Goal: Transaction & Acquisition: Subscribe to service/newsletter

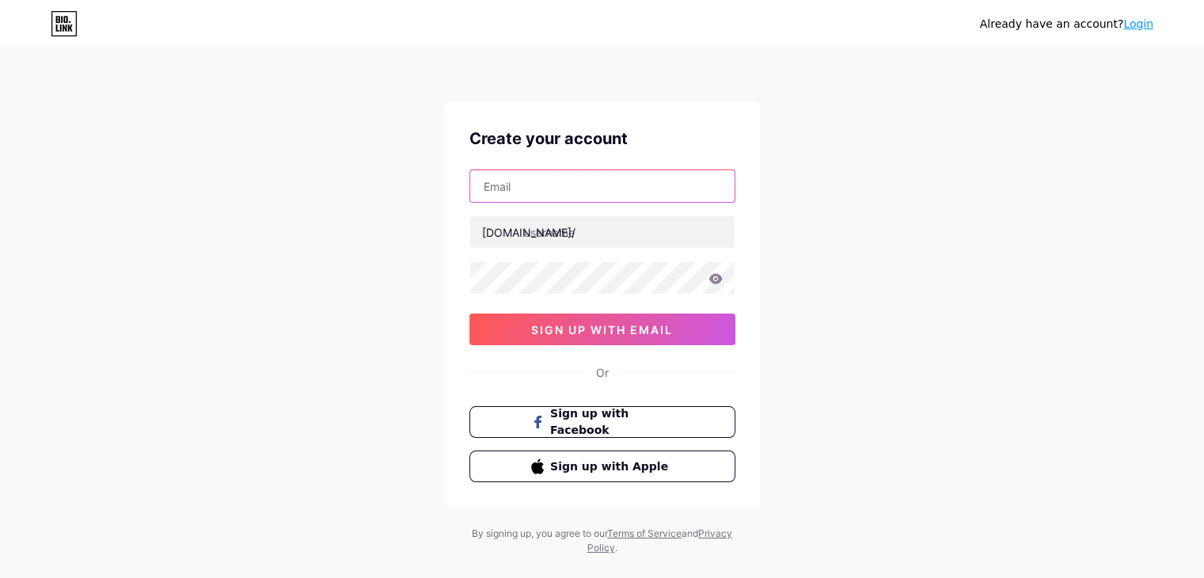
click at [523, 185] on input "text" at bounding box center [602, 186] width 264 height 32
type input "[EMAIL_ADDRESS][DOMAIN_NAME]"
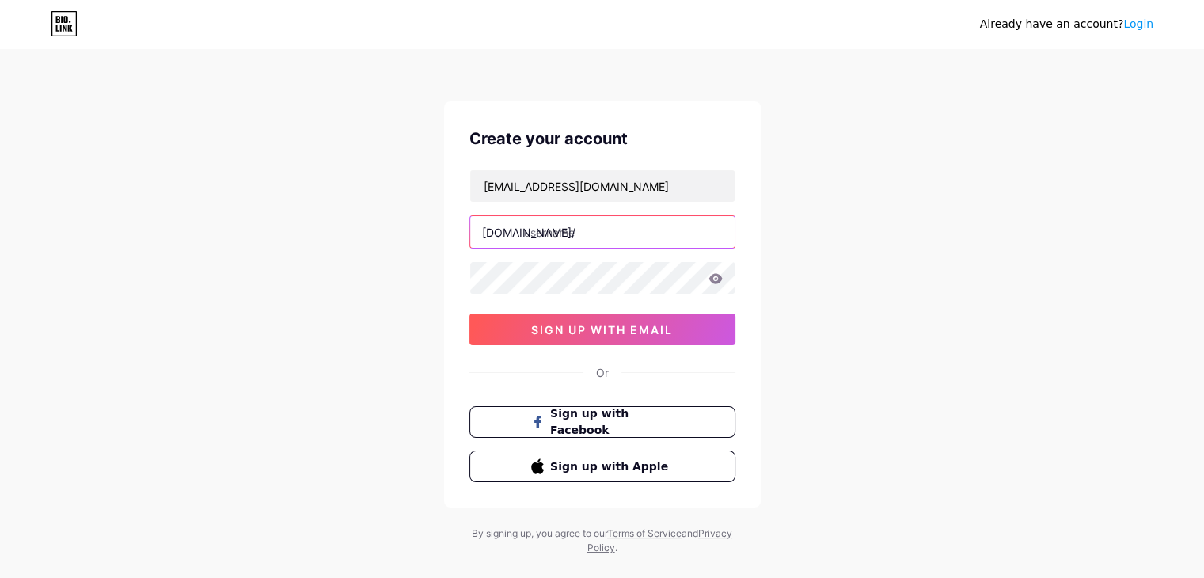
click at [548, 223] on input "text" at bounding box center [602, 232] width 264 height 32
type input "beastlife"
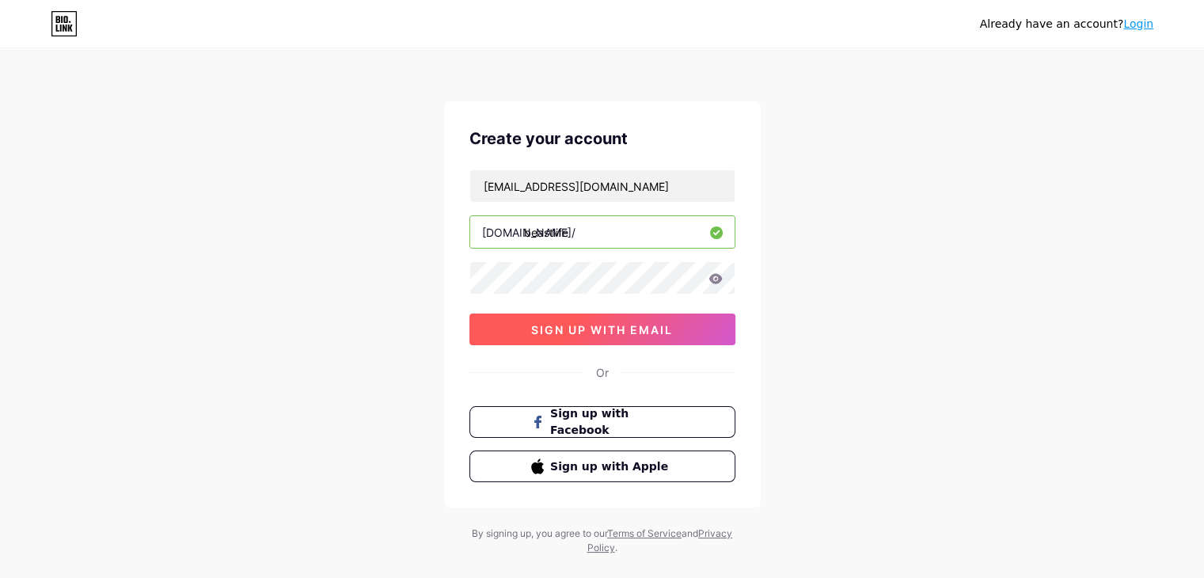
click at [568, 341] on button "sign up with email" at bounding box center [602, 330] width 266 height 32
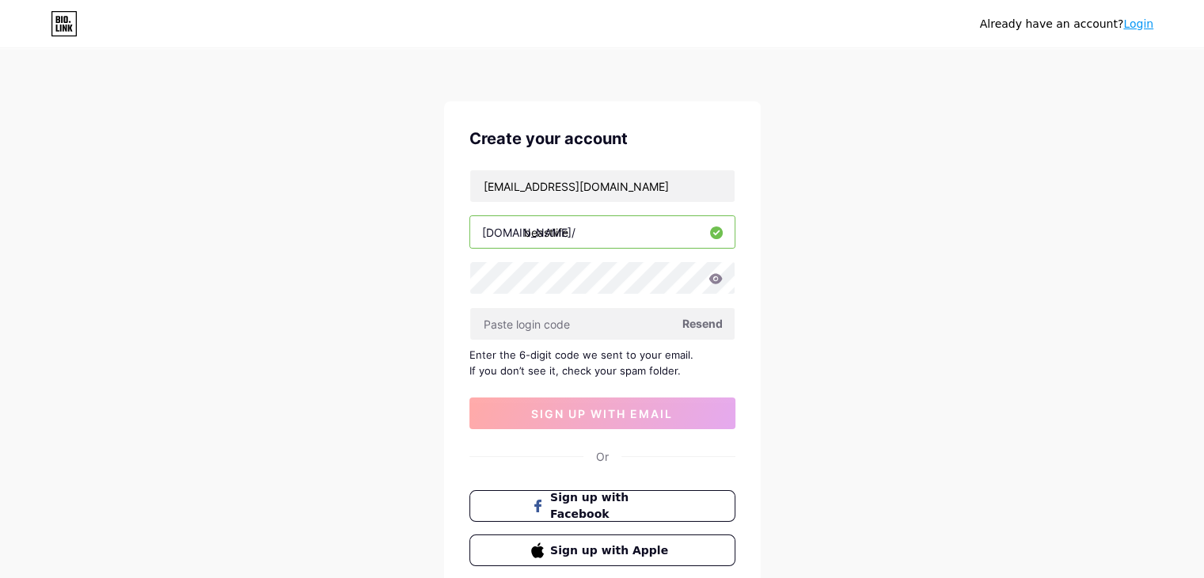
click at [704, 319] on span "Resend" at bounding box center [702, 323] width 40 height 17
click at [538, 188] on input "[EMAIL_ADDRESS][DOMAIN_NAME]" at bounding box center [602, 186] width 264 height 32
type input "[EMAIL_ADDRESS][DOMAIN_NAME]"
click at [921, 102] on div "Already have an account? Login Create your account [EMAIL_ADDRESS][DOMAIN_NAME]…" at bounding box center [602, 345] width 1204 height 690
click at [694, 321] on span "Resend" at bounding box center [702, 323] width 40 height 17
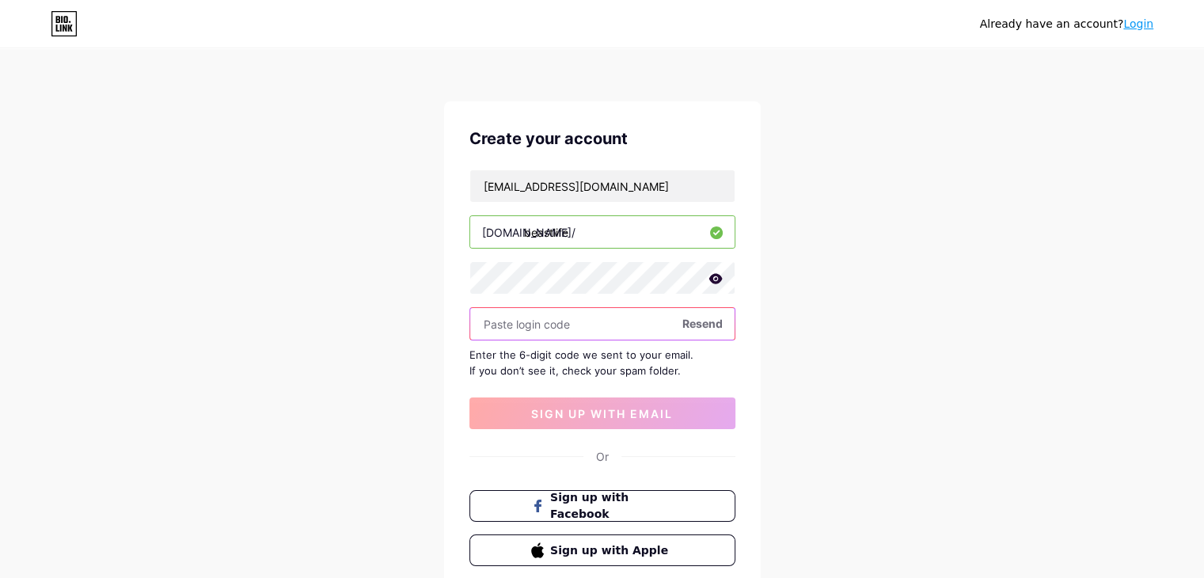
paste input "191115"
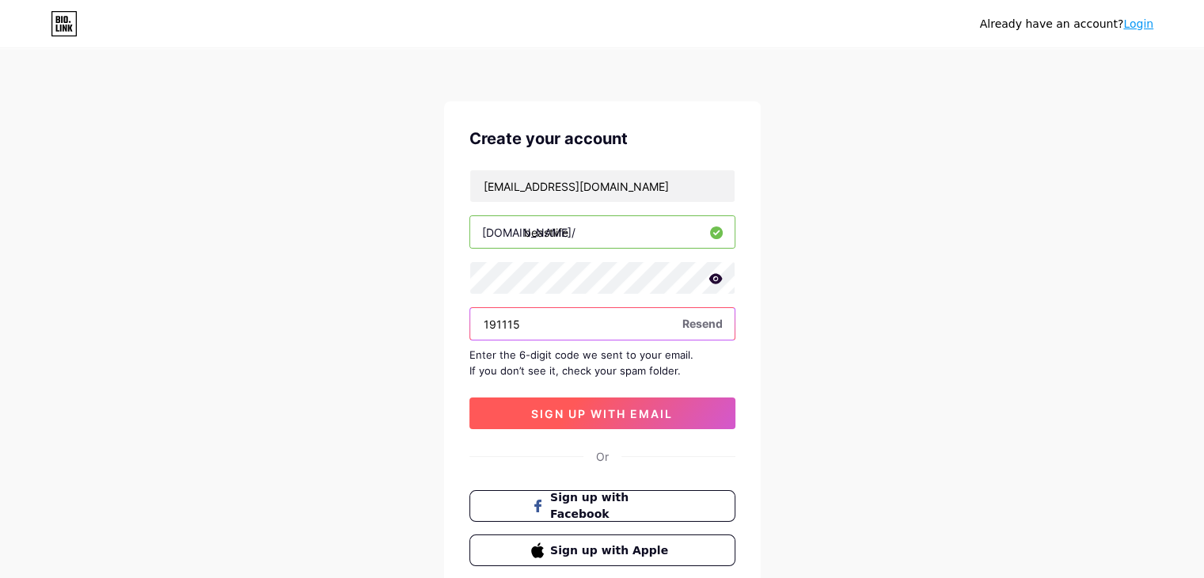
type input "191115"
click at [559, 407] on span "sign up with email" at bounding box center [602, 413] width 142 height 13
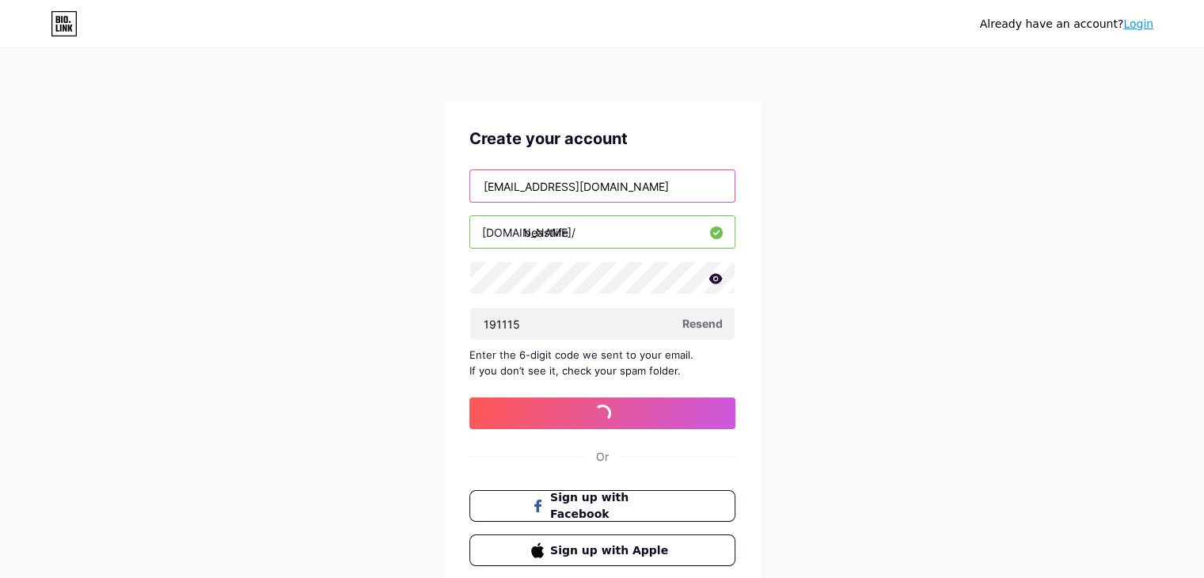
click at [644, 188] on input "[EMAIL_ADDRESS][DOMAIN_NAME]" at bounding box center [602, 186] width 264 height 32
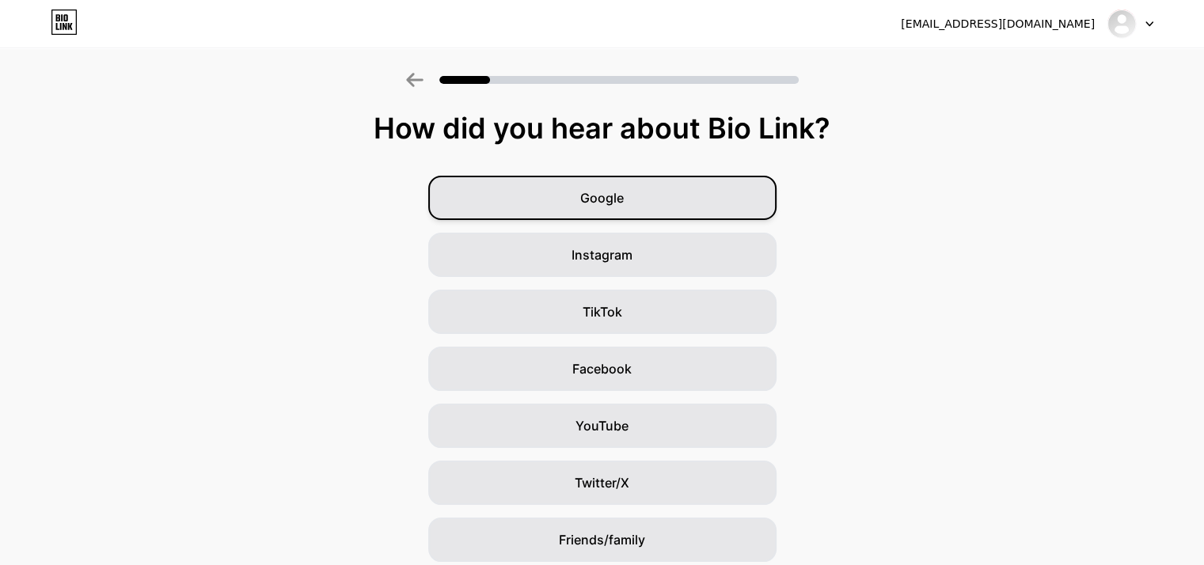
click at [671, 196] on div "Google" at bounding box center [602, 198] width 348 height 44
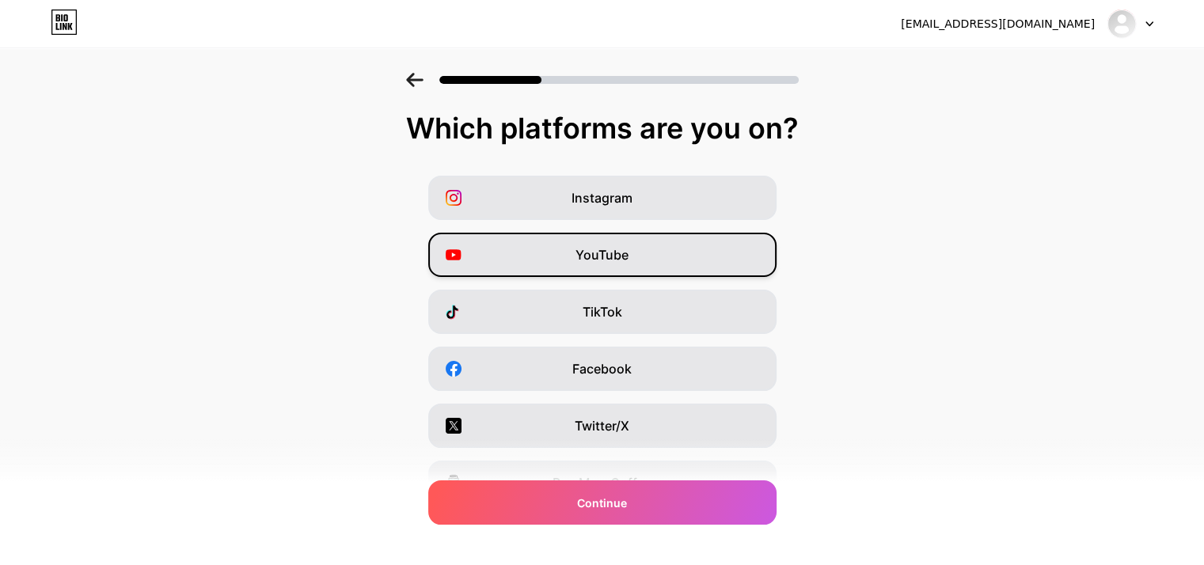
click at [652, 249] on div "YouTube" at bounding box center [602, 255] width 348 height 44
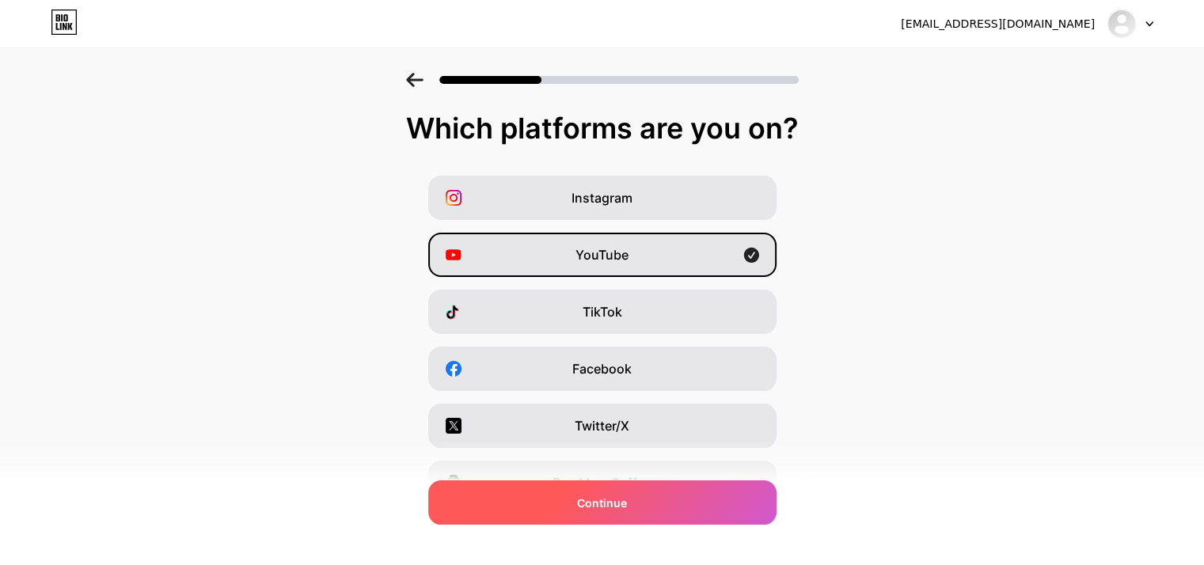
click at [618, 504] on span "Continue" at bounding box center [602, 503] width 50 height 17
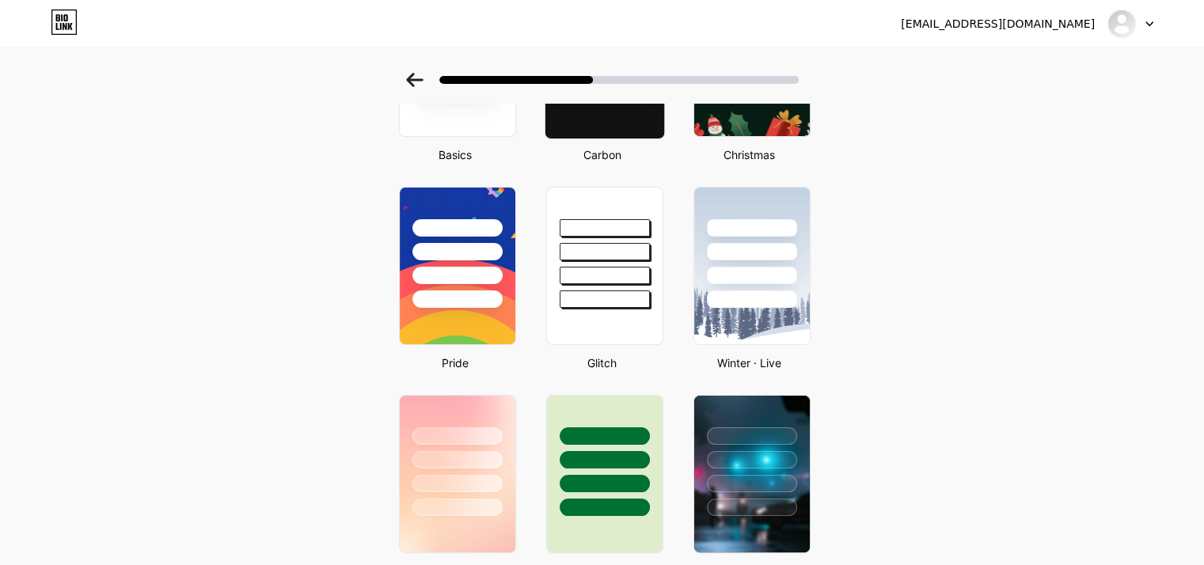
scroll to position [203, 0]
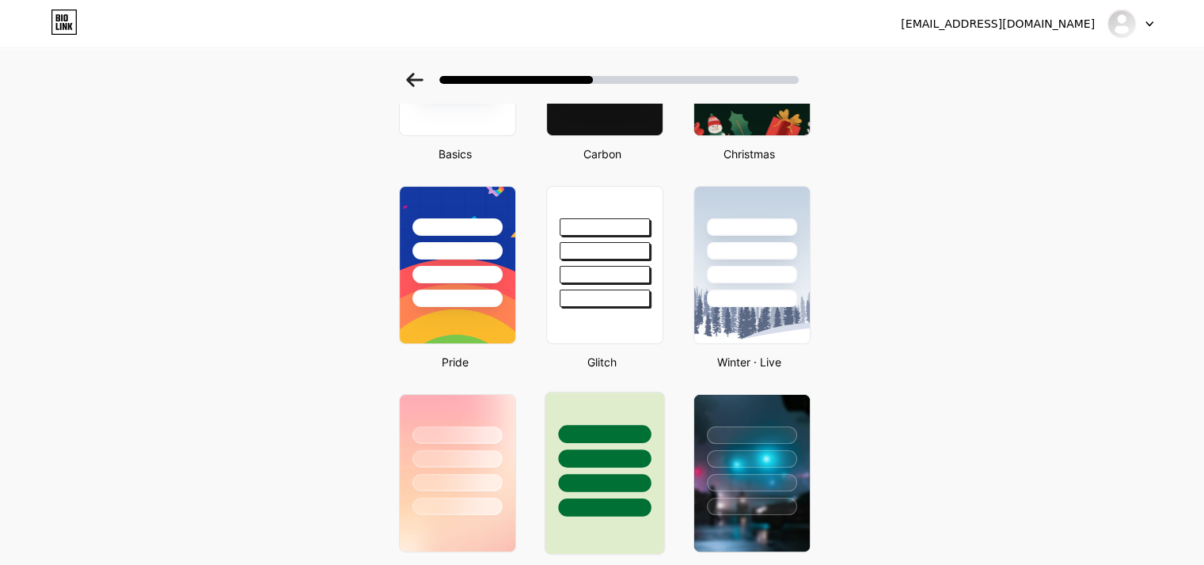
click at [592, 446] on div at bounding box center [604, 455] width 119 height 124
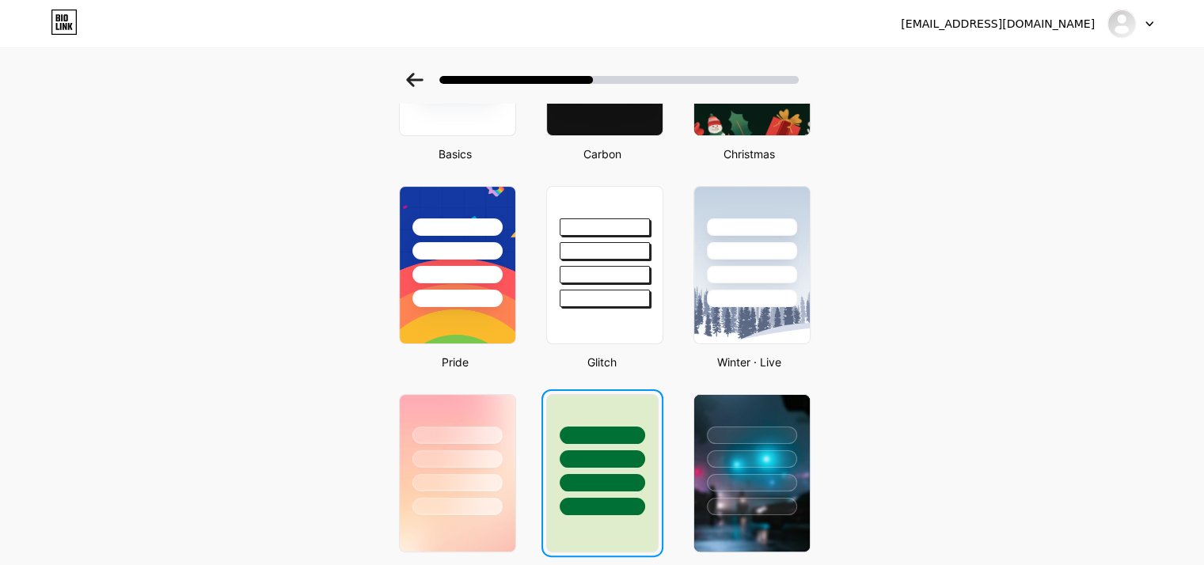
scroll to position [0, 0]
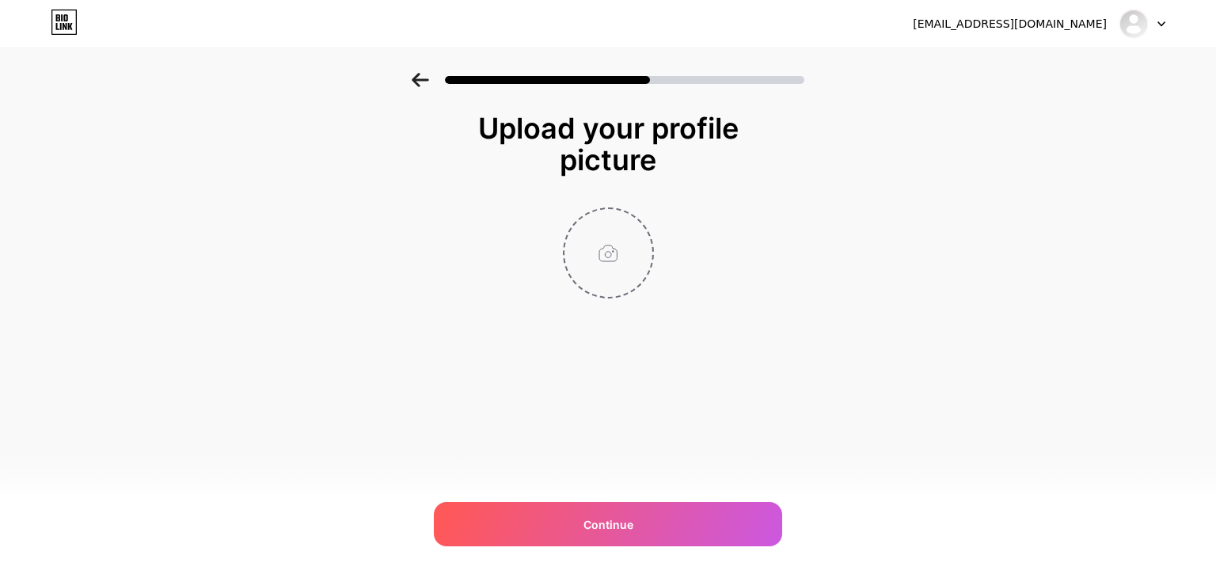
click at [610, 257] on input "file" at bounding box center [608, 253] width 88 height 88
type input "C:\fakepath\Screenshot [DATE] 184005.png"
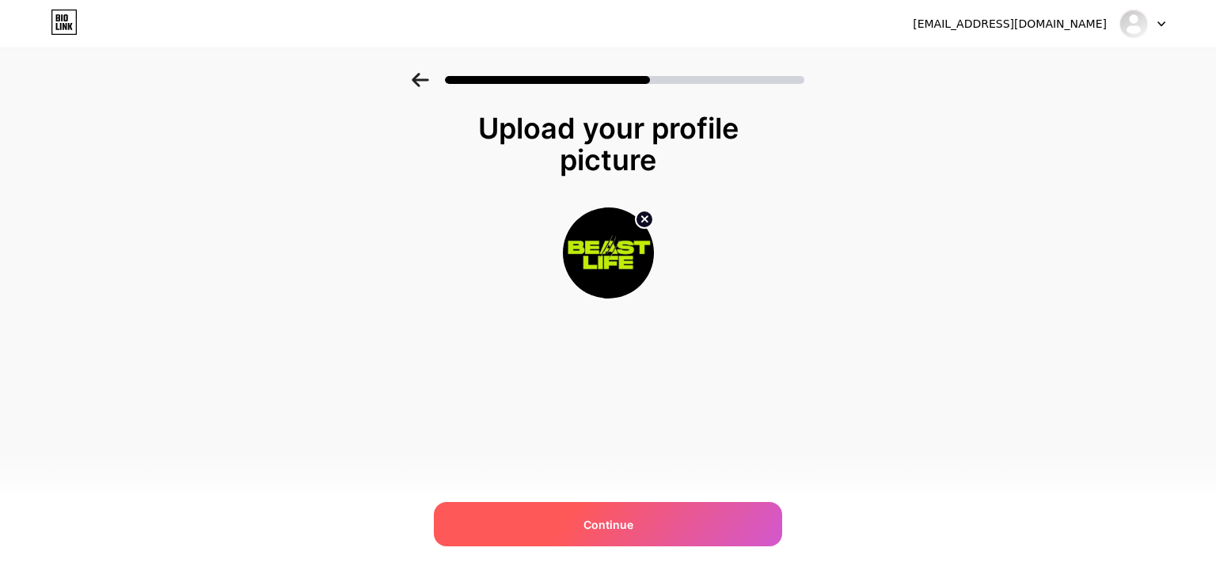
click at [551, 523] on div "Continue" at bounding box center [608, 524] width 348 height 44
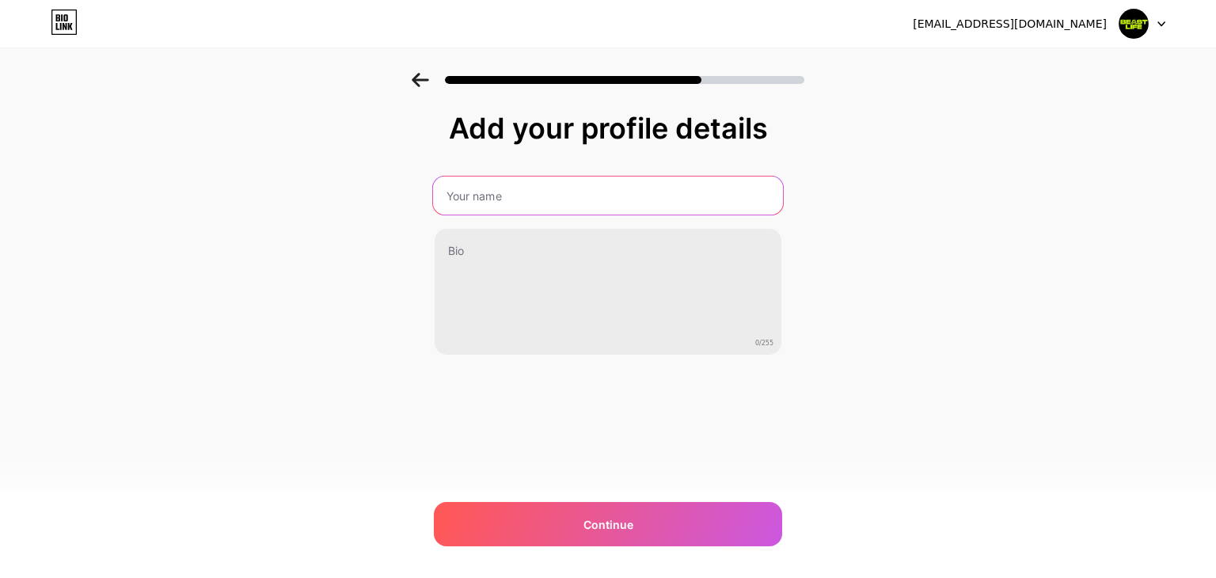
click at [572, 206] on input "text" at bounding box center [608, 196] width 350 height 38
paste input "Beast Life: Fitness & Supplements"
type input "Beast Life: Fitness & Supplements"
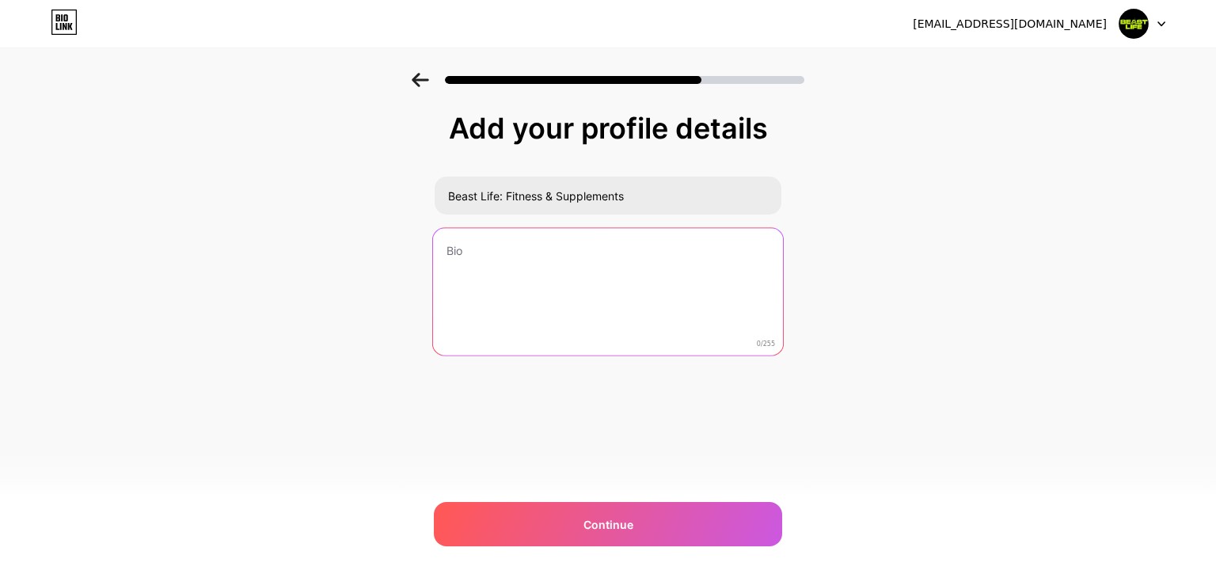
click at [469, 238] on textarea at bounding box center [608, 292] width 350 height 129
paste textarea ""Unlock your full beast mode with the official BeastLife app — your ultimate fi…"
type textarea ""Unlock your full beast mode with the official BeastLife app — your ultimate fi…"
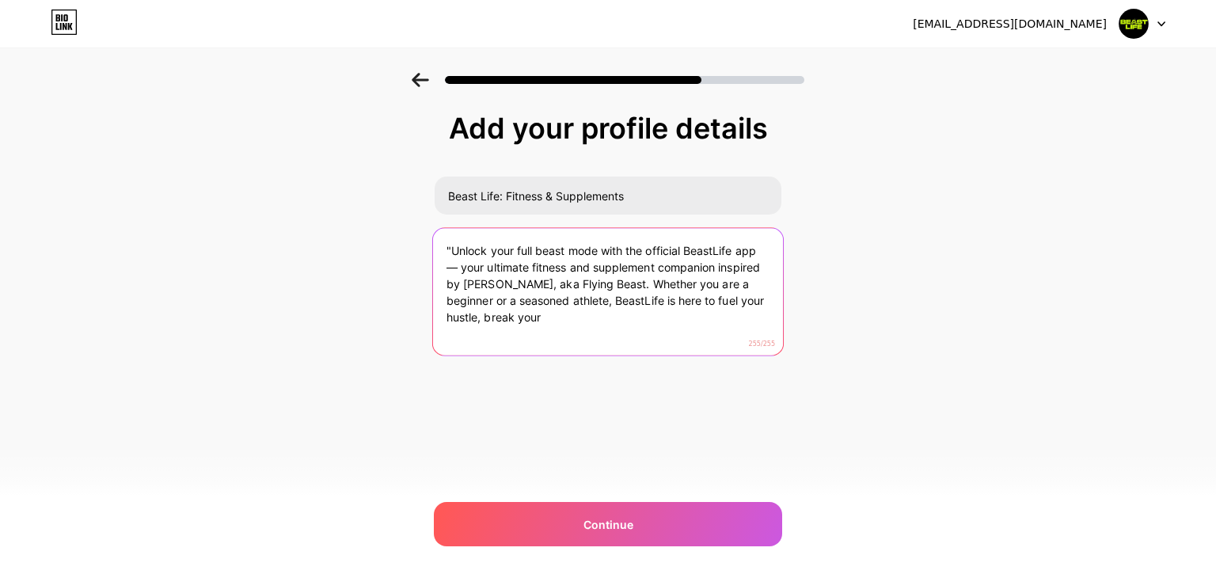
click at [510, 241] on textarea ""Unlock your full beast mode with the official BeastLife app — your ultimate fi…" at bounding box center [608, 292] width 350 height 129
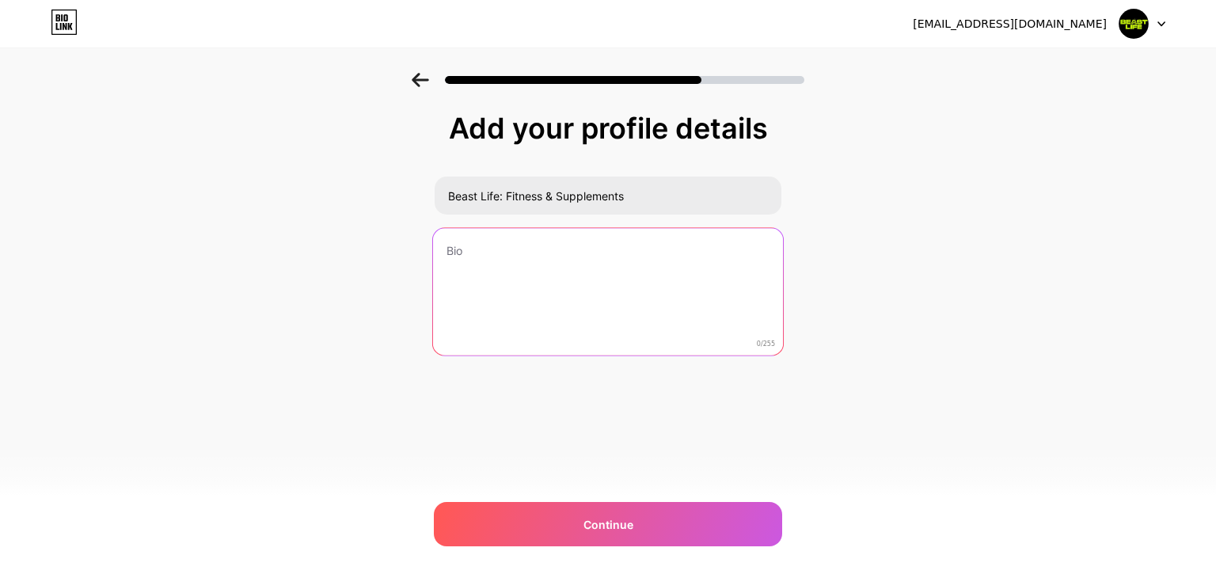
paste textarea "Shop authentic sports nutrition, track orders, and fuel your workouts with Beas…"
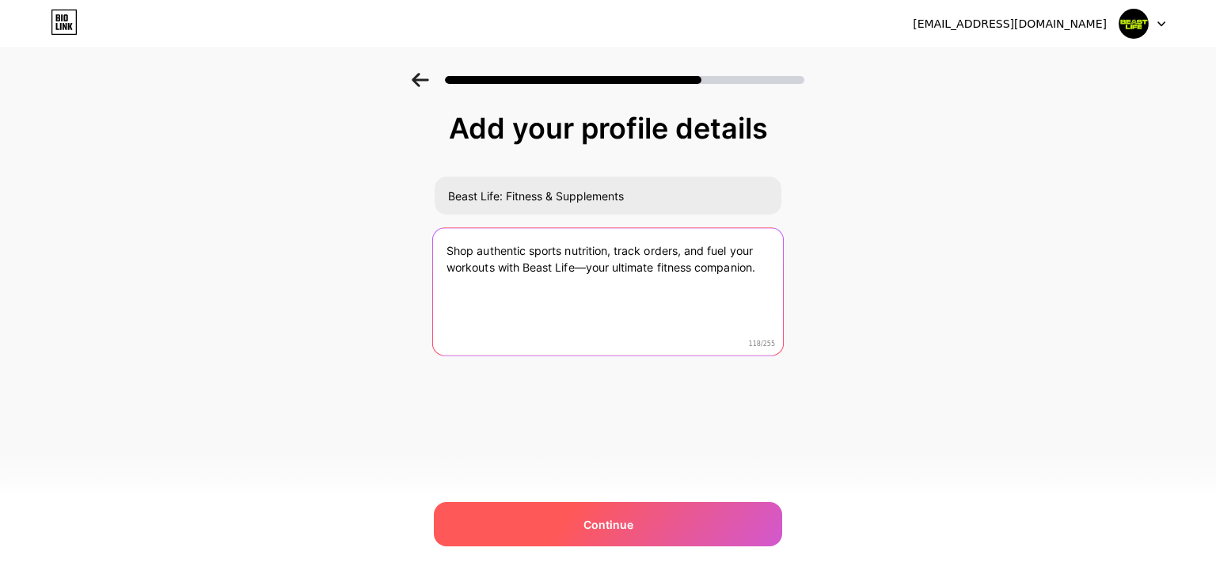
type textarea "Shop authentic sports nutrition, track orders, and fuel your workouts with Beas…"
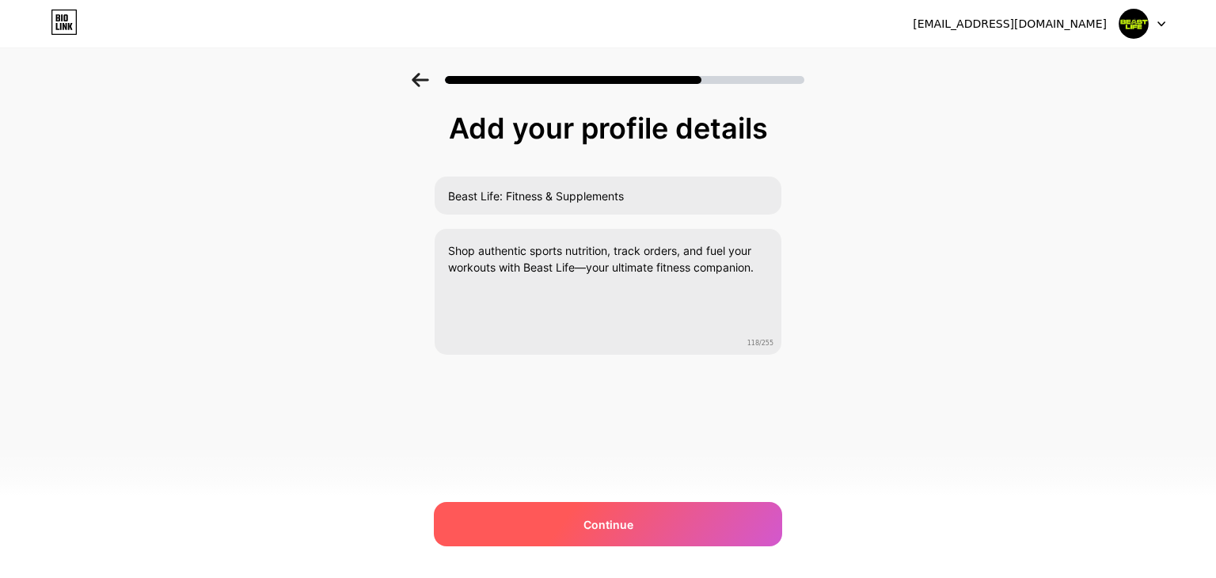
click at [633, 519] on div "Continue" at bounding box center [608, 524] width 348 height 44
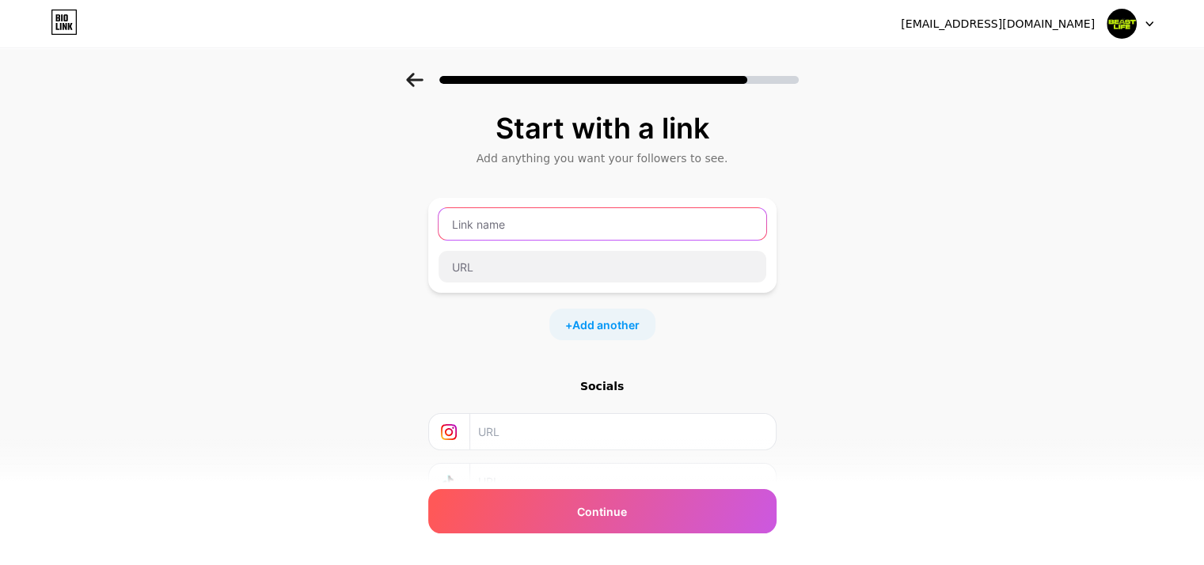
click at [515, 222] on input "text" at bounding box center [603, 224] width 328 height 32
click at [471, 223] on input "PLaystore" at bounding box center [603, 224] width 328 height 32
type input "Playstore"
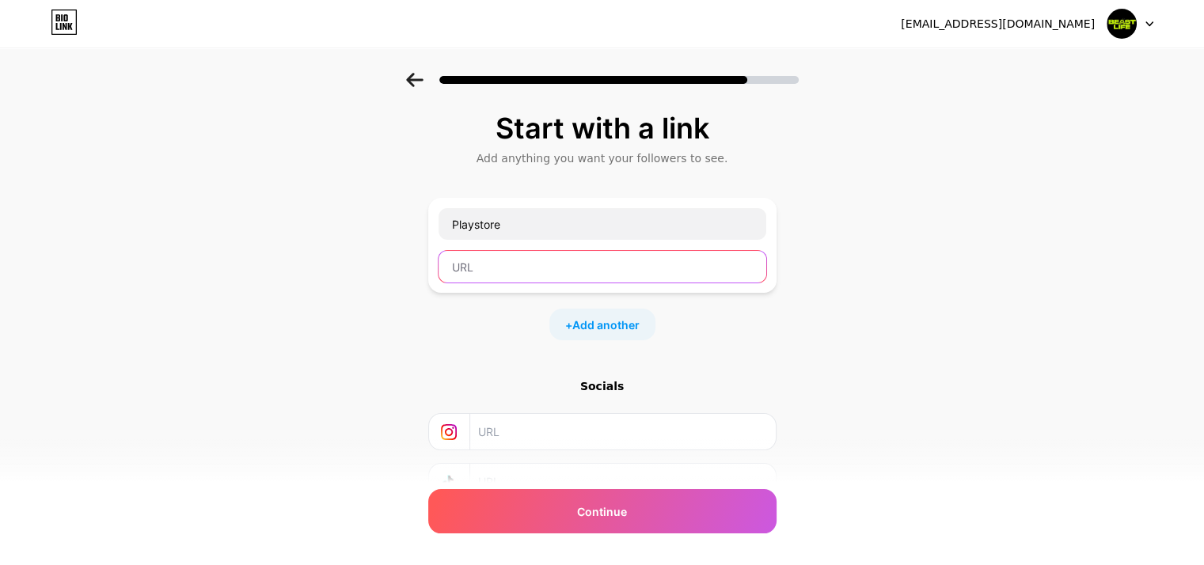
click at [485, 260] on input "text" at bounding box center [603, 267] width 328 height 32
paste input "[URL][DOMAIN_NAME][DOMAIN_NAME]"
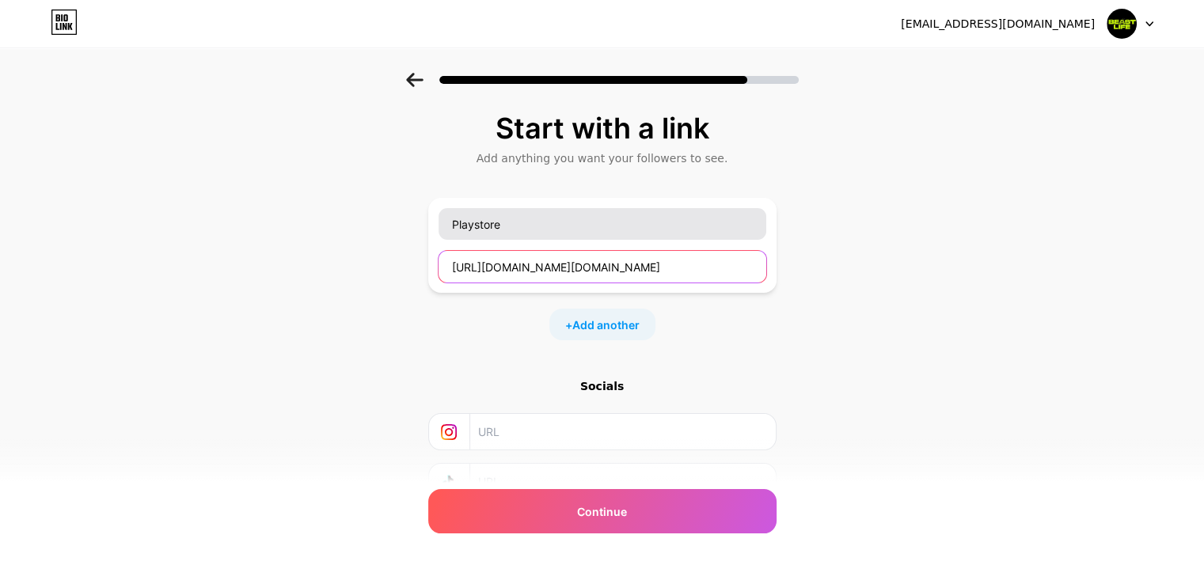
scroll to position [0, 181]
type input "[URL][DOMAIN_NAME][DOMAIN_NAME]"
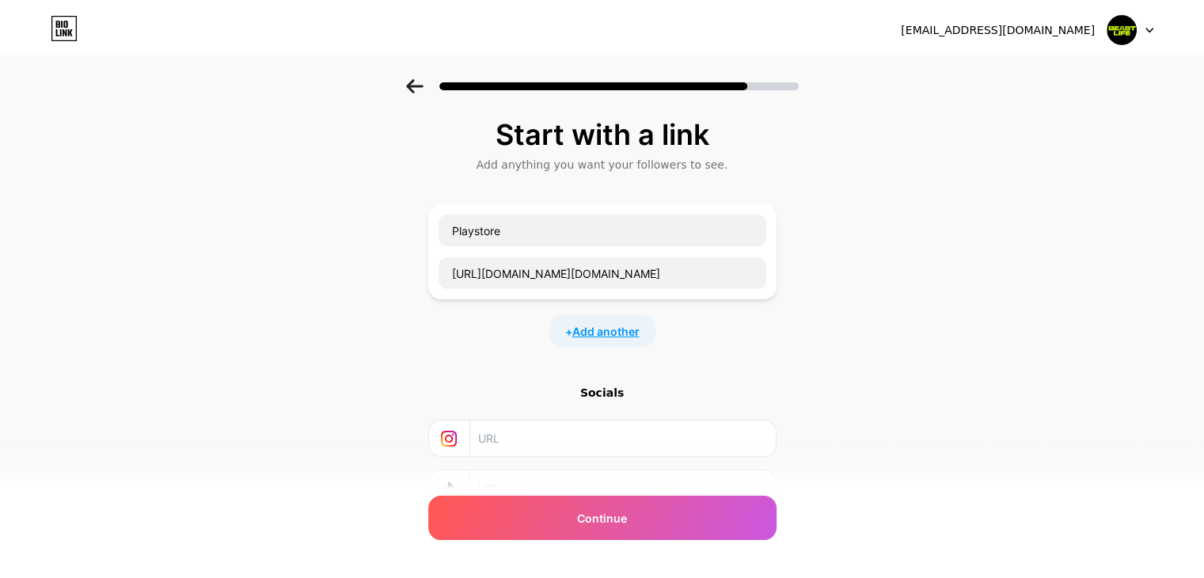
scroll to position [0, 0]
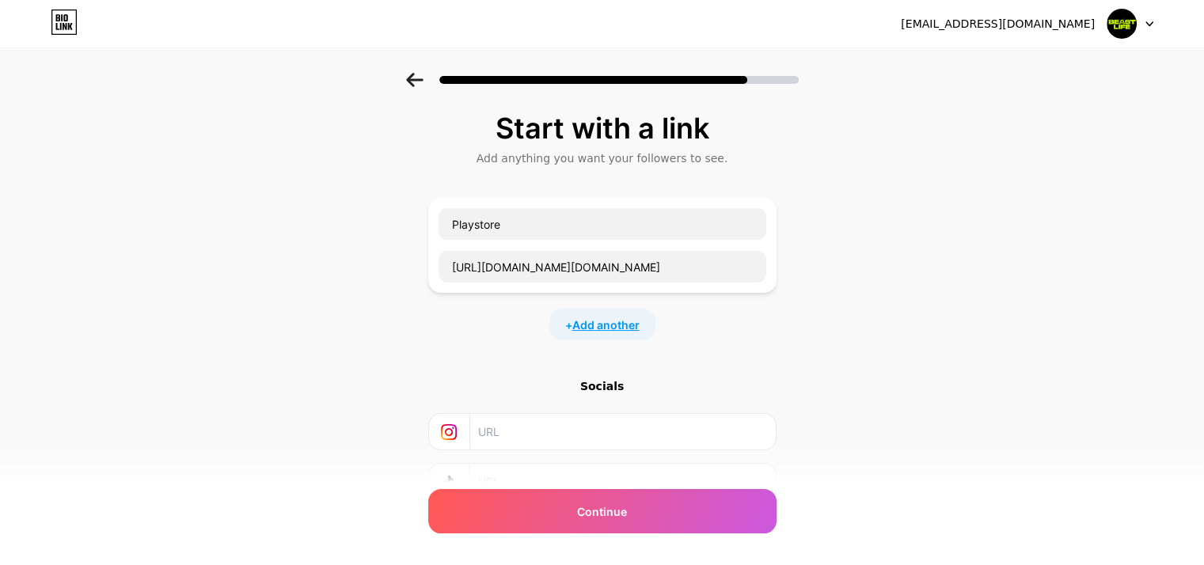
click at [606, 325] on span "Add another" at bounding box center [605, 325] width 67 height 17
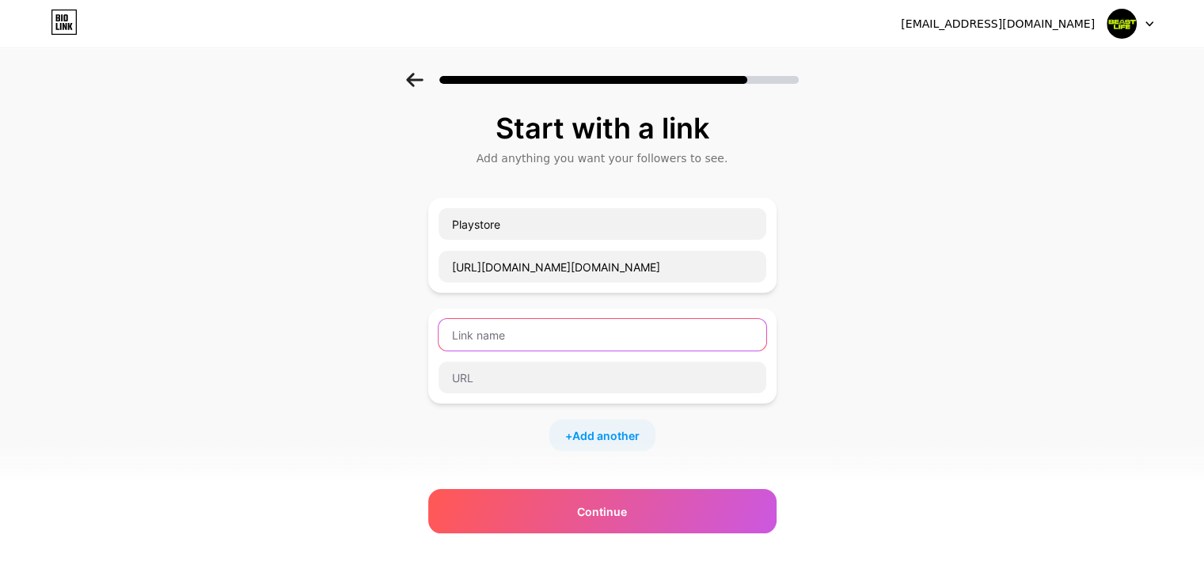
click at [595, 336] on input "text" at bounding box center [603, 335] width 328 height 32
type input "BeastLife"
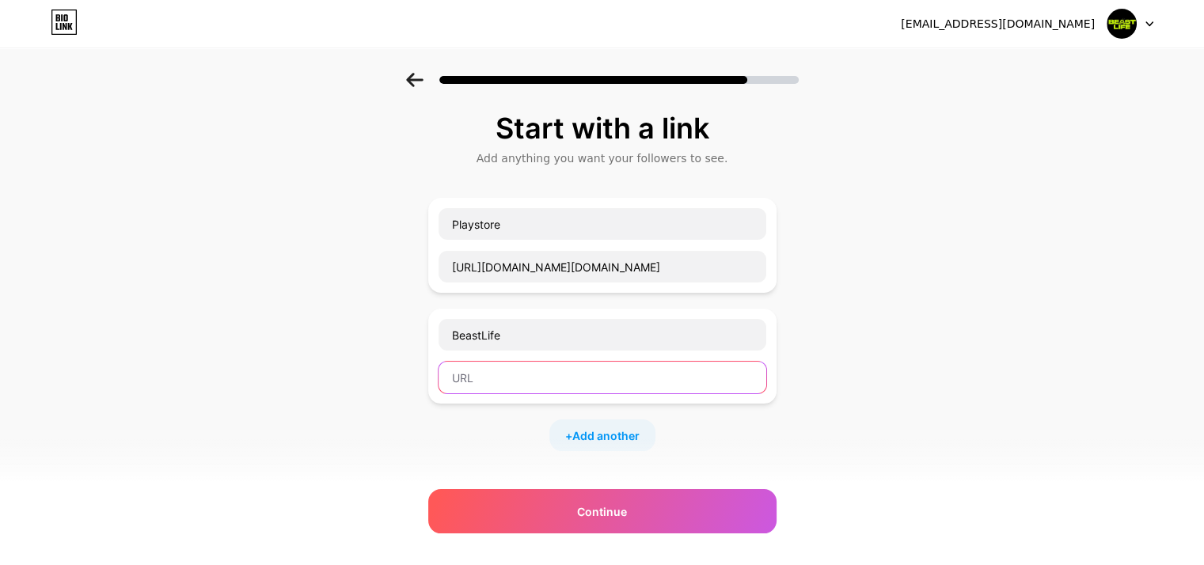
click at [561, 381] on input "text" at bounding box center [603, 378] width 328 height 32
paste input "[URL][DOMAIN_NAME]"
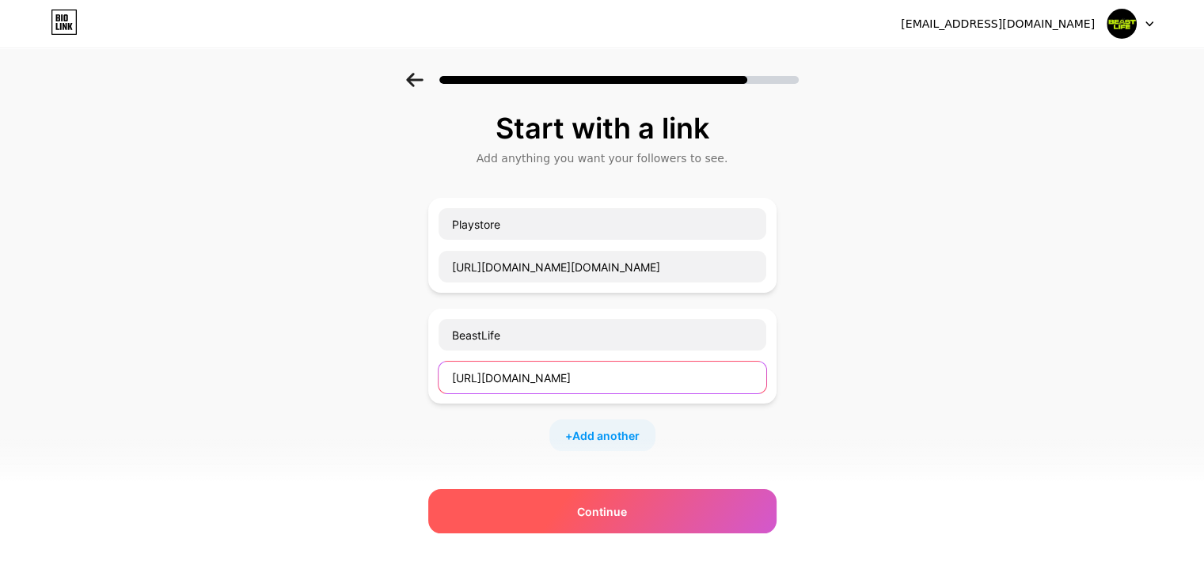
type input "[URL][DOMAIN_NAME]"
click at [623, 520] on div "Continue" at bounding box center [602, 511] width 348 height 44
click at [681, 511] on div "Continue" at bounding box center [602, 511] width 348 height 44
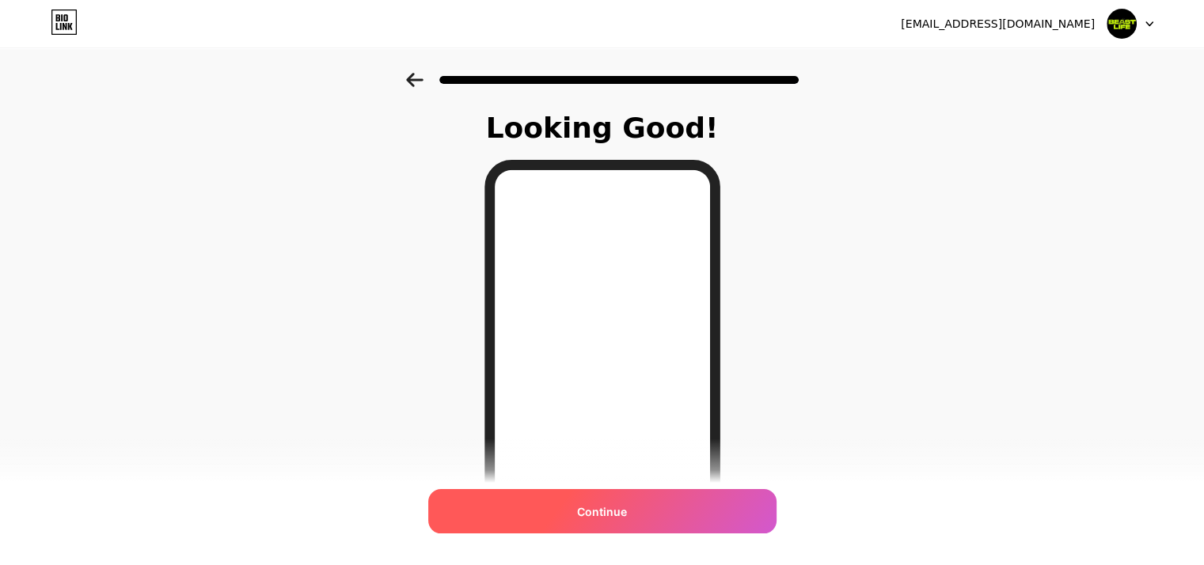
click at [633, 515] on div "Continue" at bounding box center [602, 511] width 348 height 44
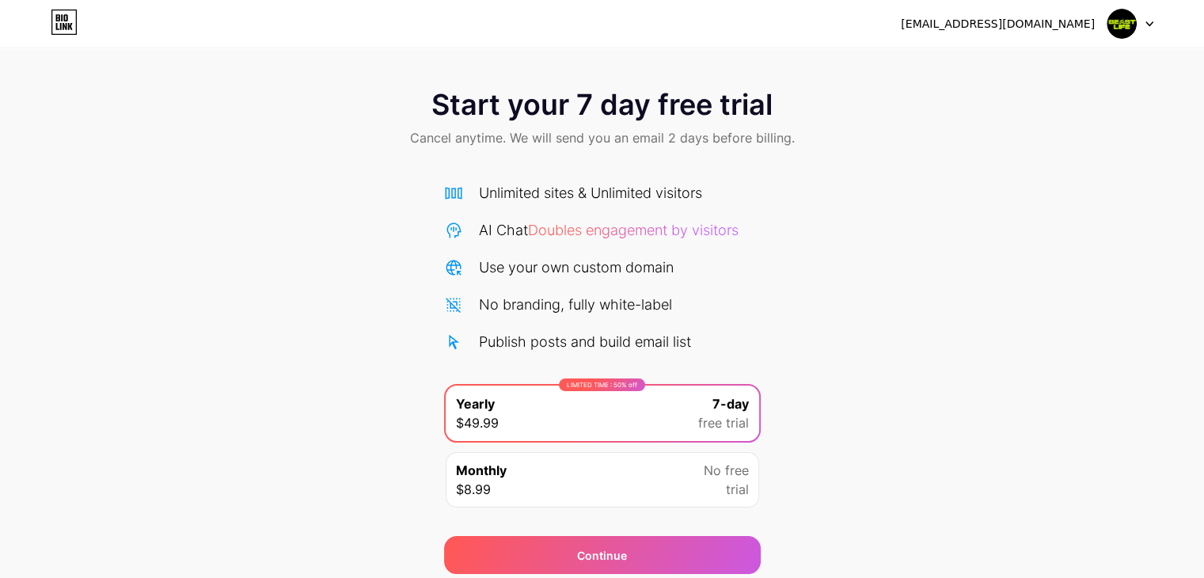
click at [656, 481] on div "Monthly $8.99 No free trial" at bounding box center [603, 479] width 314 height 55
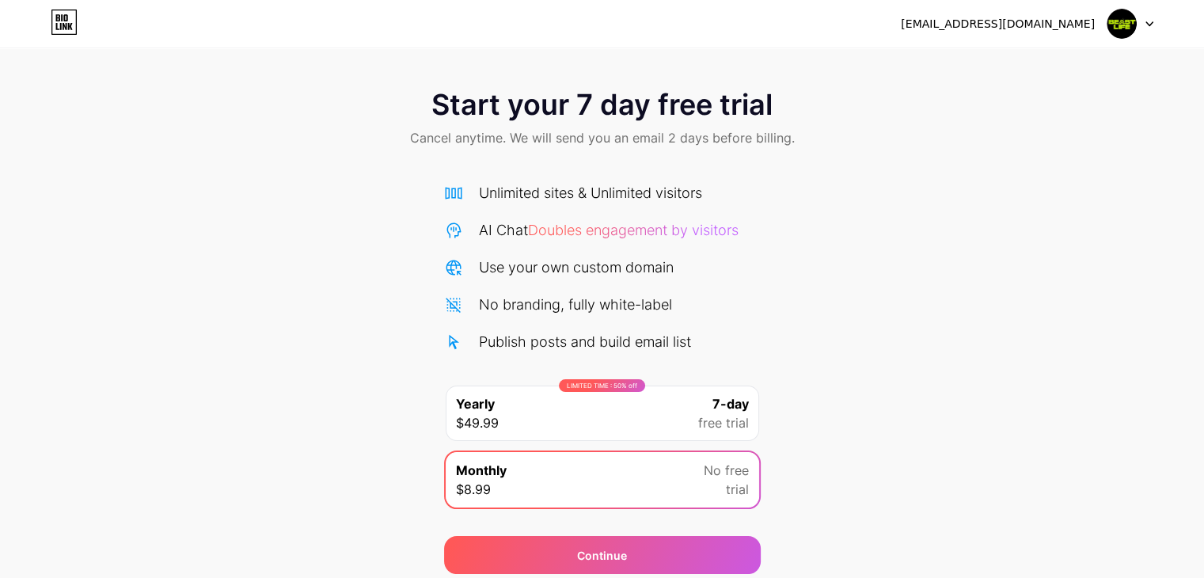
click at [926, 224] on div "Start your 7 day free trial Cancel anytime. We will send you an email 2 days be…" at bounding box center [602, 323] width 1204 height 501
click at [1129, 18] on img at bounding box center [1122, 24] width 30 height 30
click at [1112, 18] on img at bounding box center [1122, 24] width 30 height 30
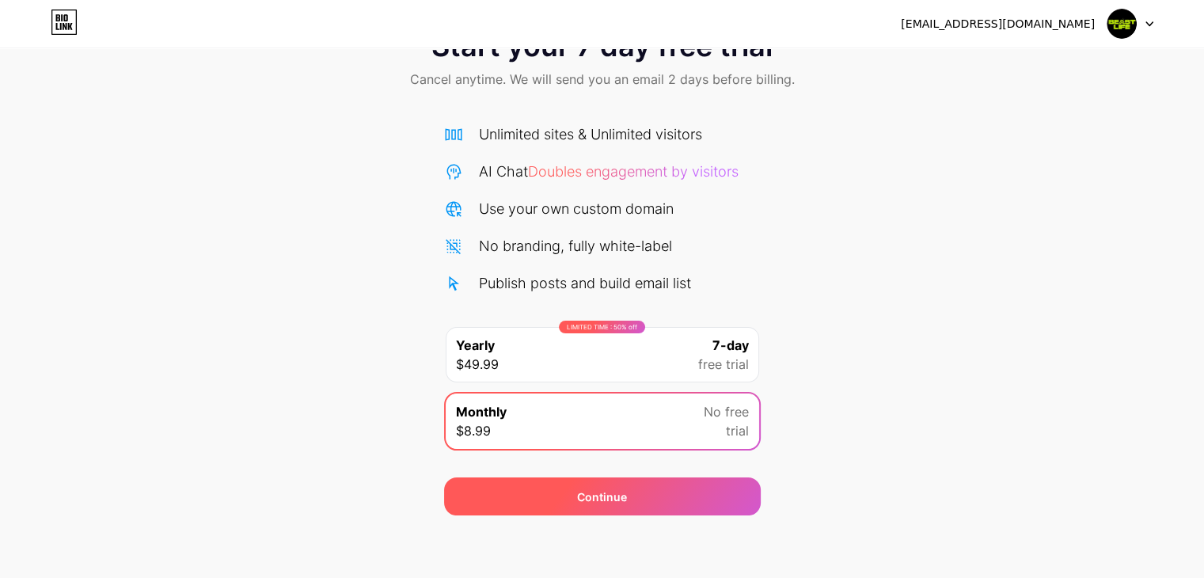
click at [560, 485] on div "Continue" at bounding box center [602, 496] width 317 height 38
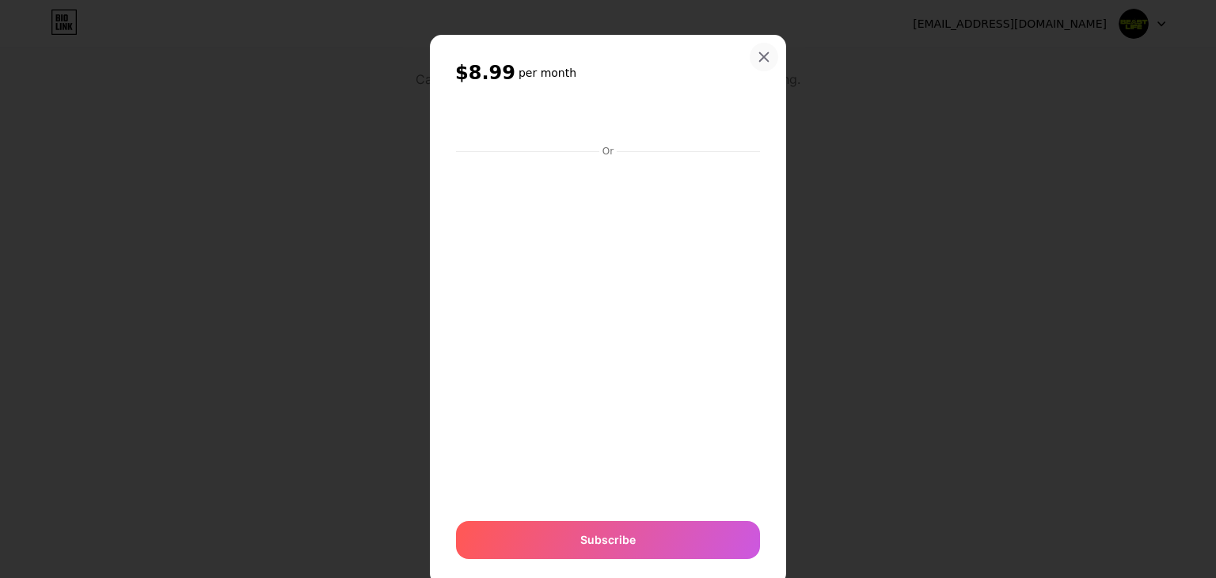
click at [758, 55] on icon at bounding box center [764, 57] width 13 height 13
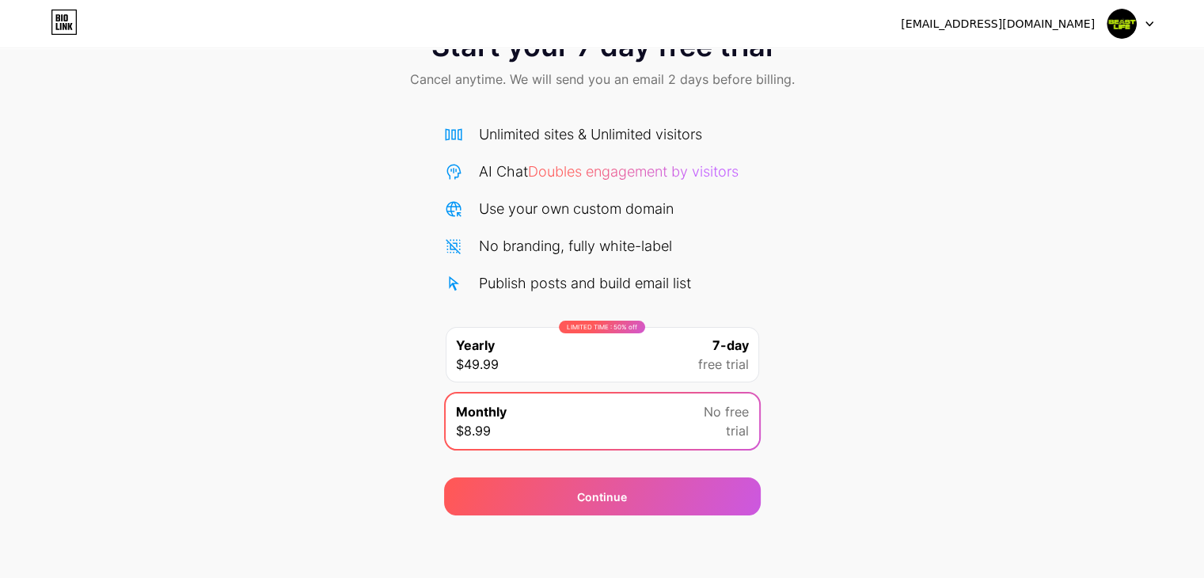
scroll to position [0, 0]
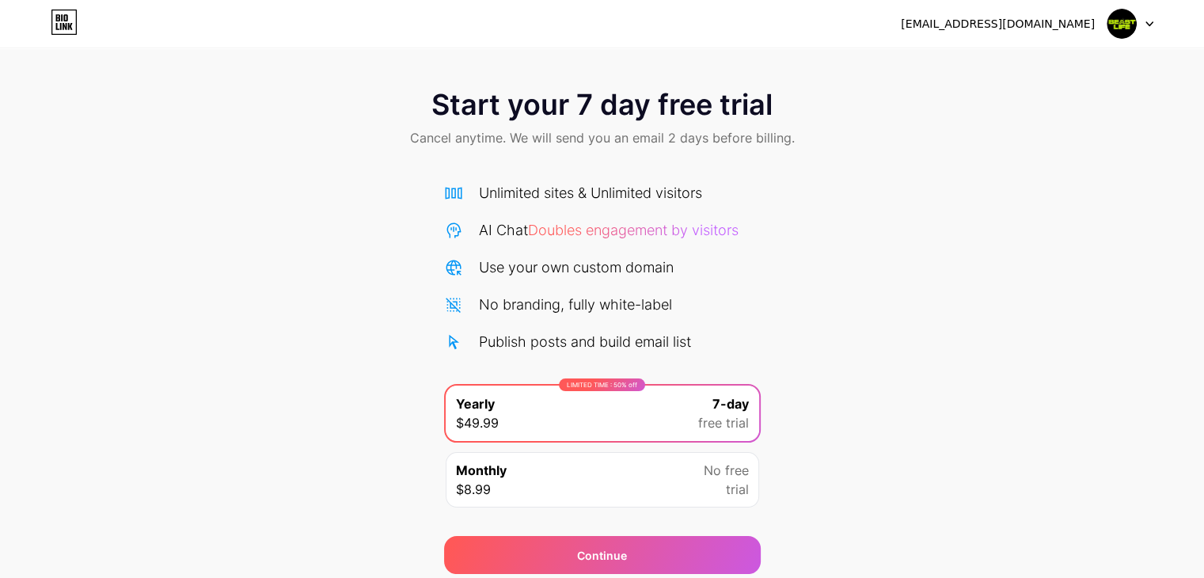
click at [1121, 25] on img at bounding box center [1122, 24] width 30 height 30
click at [1083, 46] on li "Logout" at bounding box center [1054, 65] width 196 height 43
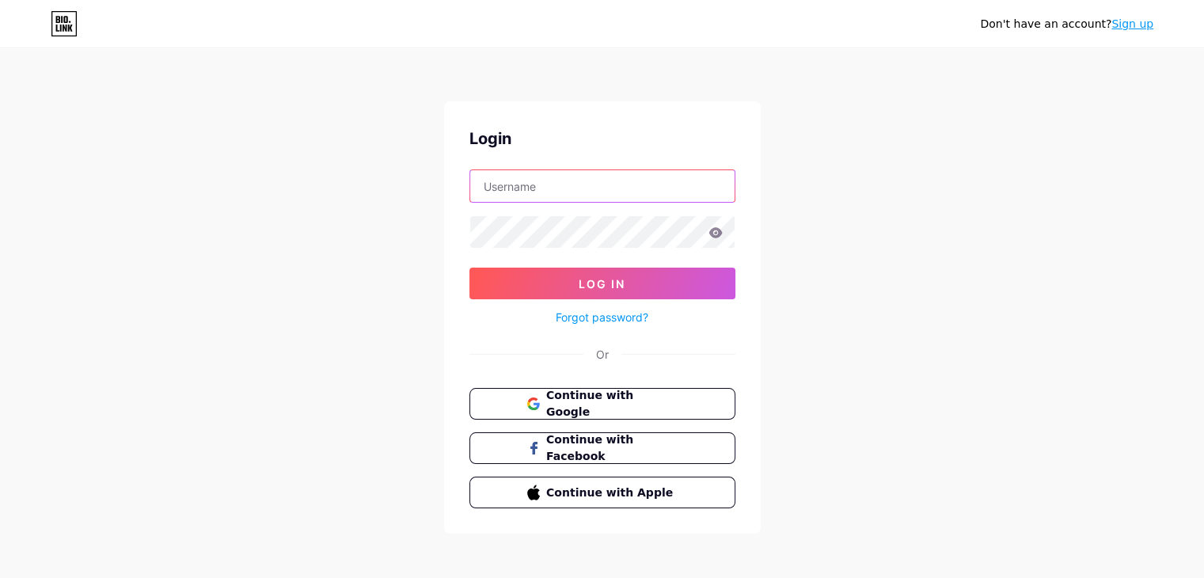
type input "[EMAIL_ADDRESS][DOMAIN_NAME]"
click at [589, 305] on div "Forgot password?" at bounding box center [602, 313] width 266 height 28
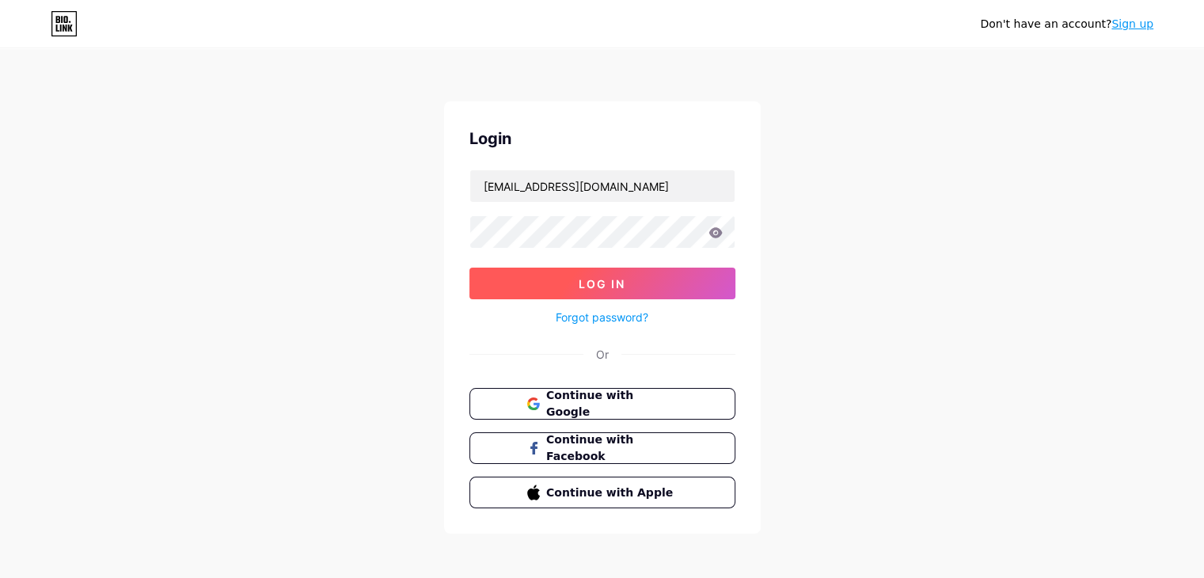
click at [610, 296] on button "Log In" at bounding box center [602, 284] width 266 height 32
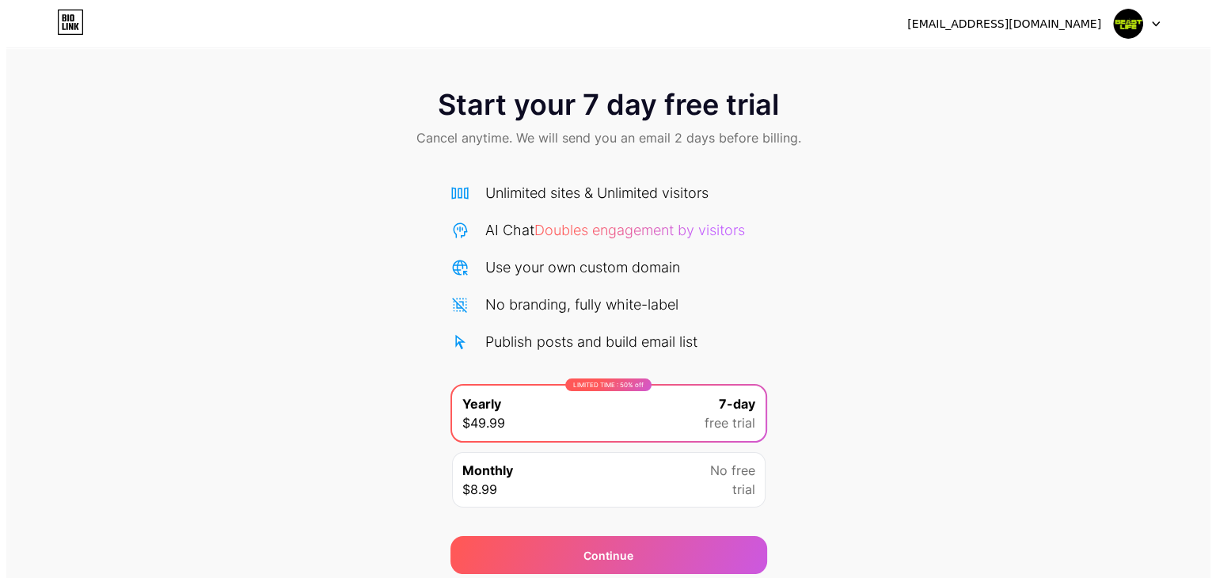
scroll to position [59, 0]
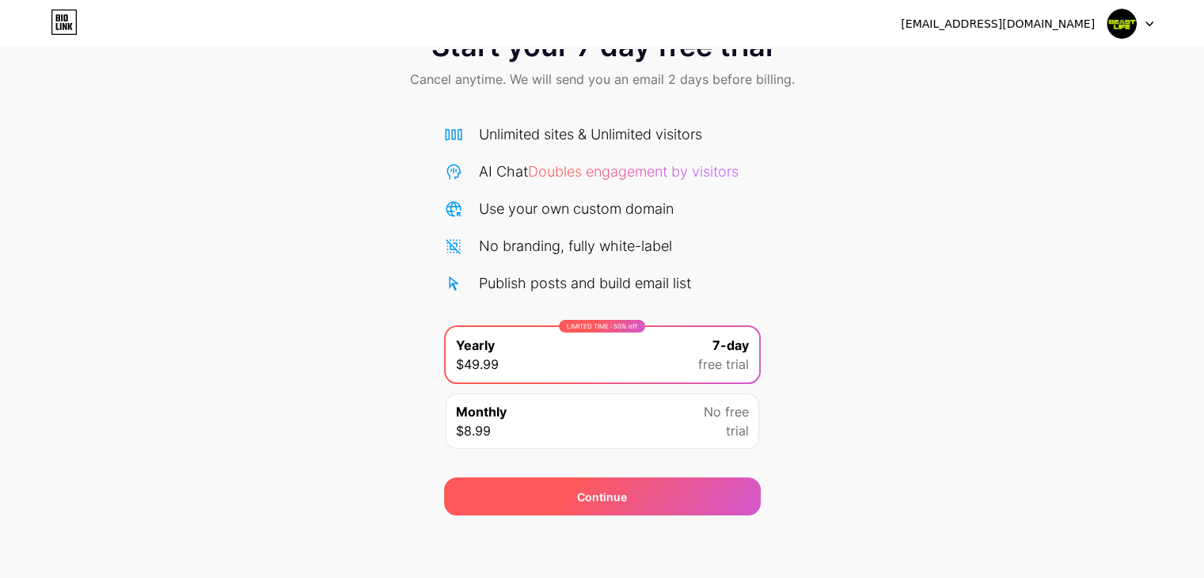
click at [623, 483] on div "Continue" at bounding box center [602, 496] width 317 height 38
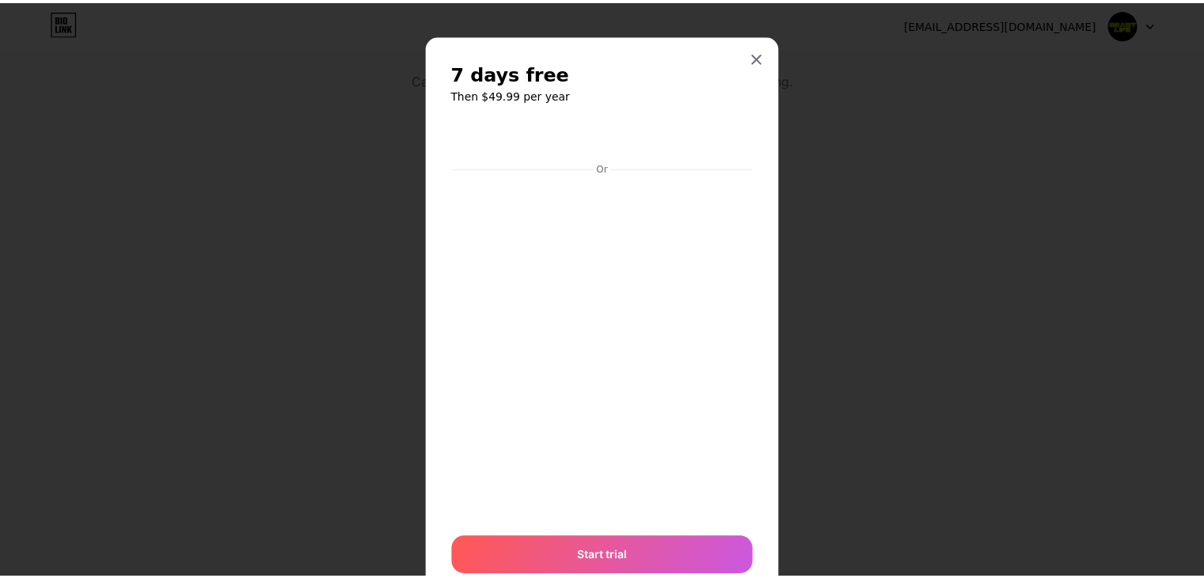
scroll to position [0, 0]
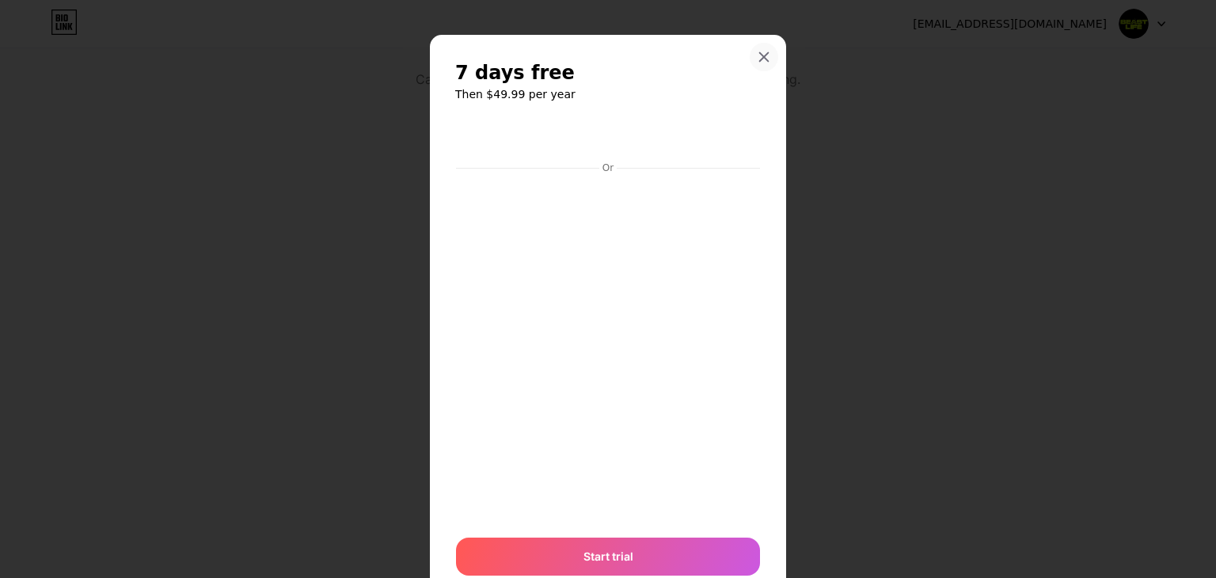
click at [758, 67] on div at bounding box center [764, 57] width 29 height 29
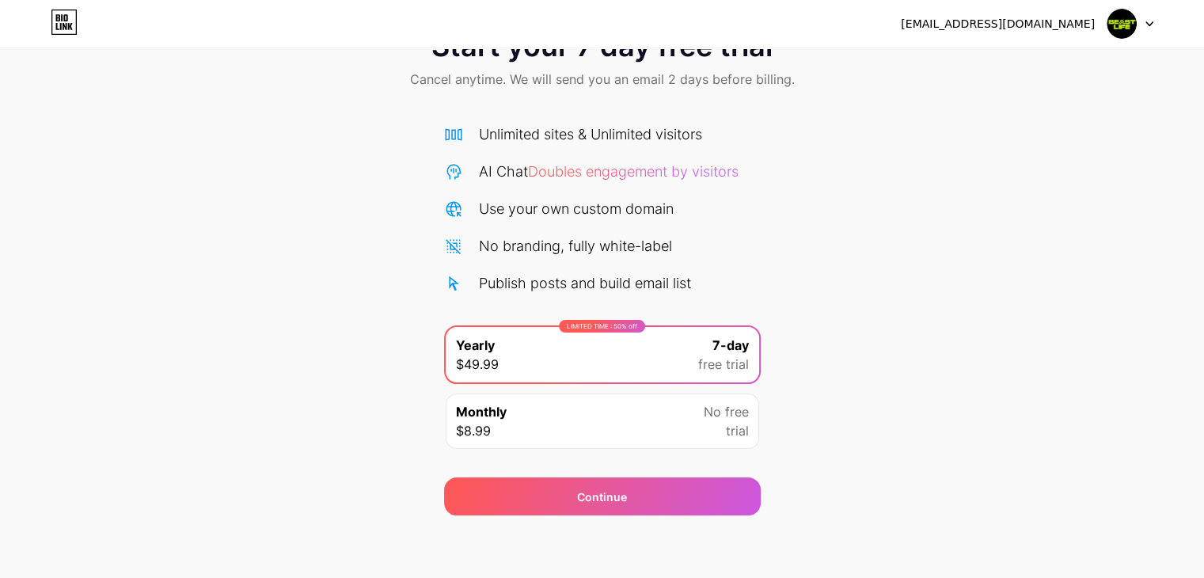
click at [1118, 25] on img at bounding box center [1122, 24] width 30 height 30
click at [1154, 19] on div "beast.grrow@gmail.com Logout" at bounding box center [602, 24] width 1204 height 29
click at [1149, 23] on icon at bounding box center [1150, 24] width 8 height 6
click at [1115, 25] on img at bounding box center [1122, 24] width 30 height 30
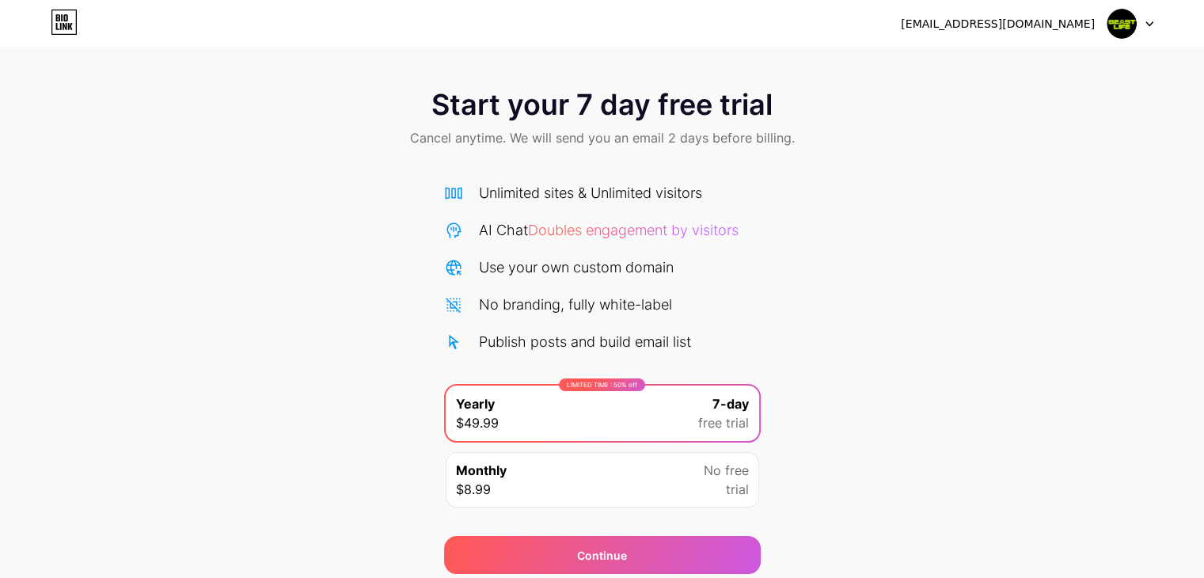
click at [73, 13] on icon at bounding box center [64, 22] width 27 height 25
